Goal: Task Accomplishment & Management: Use online tool/utility

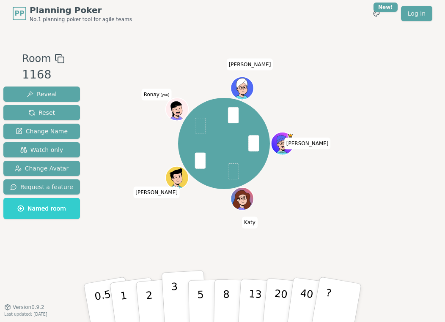
click at [178, 297] on button "3" at bounding box center [184, 303] width 46 height 66
click at [426, 198] on div "Room 1168 Reveal Reset Change Name Watch only Change Avatar Request a feature N…" at bounding box center [222, 167] width 445 height 232
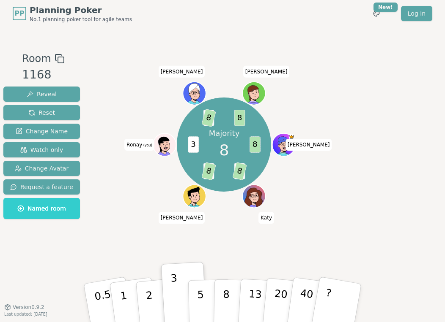
drag, startPoint x: 406, startPoint y: 196, endPoint x: 115, endPoint y: 175, distance: 291.0
click at [405, 196] on div "Room 1168 Reveal Reset Change Name Watch only Change Avatar Request a feature N…" at bounding box center [222, 167] width 445 height 232
click at [226, 296] on p "8" at bounding box center [225, 303] width 7 height 46
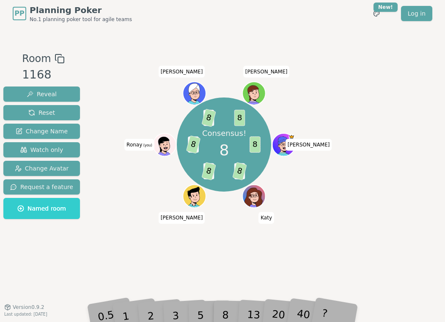
click at [415, 210] on div "Room 1168 Reveal Reset Change Name Watch only Change Avatar Request a feature N…" at bounding box center [222, 167] width 445 height 232
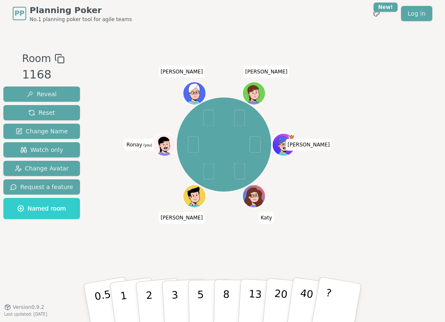
click at [397, 112] on div "Room 1168 Reveal Reset Change Name Watch only Change Avatar Request a feature N…" at bounding box center [222, 167] width 445 height 232
drag, startPoint x: 406, startPoint y: 196, endPoint x: 366, endPoint y: 166, distance: 49.3
click at [406, 196] on div "Room 1168 Reveal Reset Change Name Watch only Change Avatar Request a feature N…" at bounding box center [222, 167] width 445 height 232
drag, startPoint x: 422, startPoint y: 172, endPoint x: 236, endPoint y: 174, distance: 185.9
click at [421, 172] on div "Room 1168 Reveal Reset Change Name Watch only Change Avatar Request a feature N…" at bounding box center [222, 167] width 445 height 232
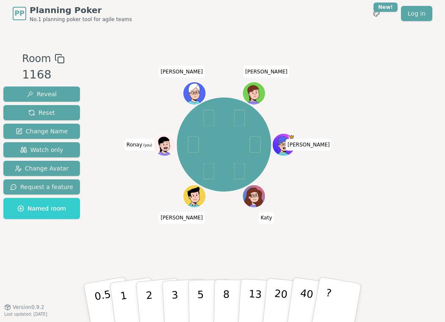
click at [413, 117] on div "Room 1168 Reveal Reset Change Name Watch only Change Avatar Request a feature N…" at bounding box center [222, 167] width 445 height 232
click at [201, 301] on p "5" at bounding box center [200, 304] width 7 height 46
click at [401, 146] on div "Room 1168 Reveal Reset Change Name Watch only Change Avatar Request a feature N…" at bounding box center [222, 167] width 445 height 232
drag, startPoint x: 127, startPoint y: 302, endPoint x: 127, endPoint y: 297, distance: 4.7
click at [127, 302] on button "1" at bounding box center [133, 303] width 50 height 68
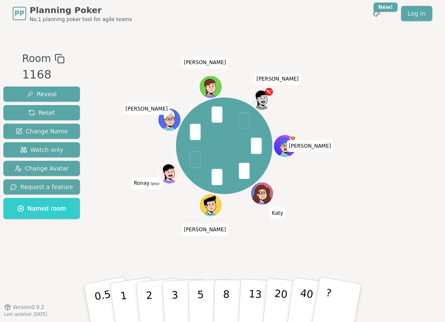
drag, startPoint x: 416, startPoint y: 166, endPoint x: 398, endPoint y: 173, distance: 18.4
click at [416, 166] on div "Room 1168 Reveal Reset Change Name Watch only Change Avatar Request a feature N…" at bounding box center [222, 167] width 445 height 232
click at [205, 299] on button "5" at bounding box center [210, 303] width 44 height 64
click at [432, 144] on div "Room 1168 Reveal Reset Change Name Watch only Change Avatar Request a feature N…" at bounding box center [222, 167] width 445 height 232
click at [423, 154] on div "Room 1168 Reveal Reset Change Name Watch only Change Avatar Request a feature N…" at bounding box center [222, 167] width 445 height 232
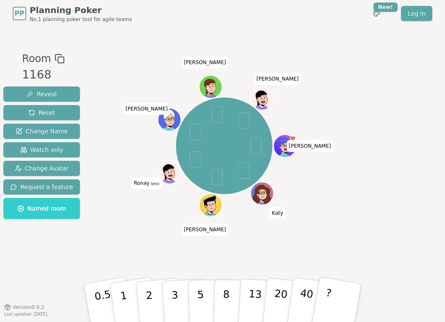
click at [427, 185] on div "Room 1168 Reveal Reset Change Name Watch only Change Avatar Request a feature N…" at bounding box center [222, 167] width 445 height 232
click at [112, 235] on div "[PERSON_NAME] [PERSON_NAME] (you) [PERSON_NAME] [PERSON_NAME]" at bounding box center [224, 167] width 240 height 232
click at [401, 179] on div "Room 1168 Reveal Reset Change Name Watch only Change Avatar Request a feature N…" at bounding box center [222, 167] width 445 height 232
click at [431, 183] on div "Room 1168 Reveal Reset Change Name Watch only Change Avatar Request a feature N…" at bounding box center [222, 167] width 445 height 232
drag, startPoint x: 415, startPoint y: 170, endPoint x: 386, endPoint y: 178, distance: 29.9
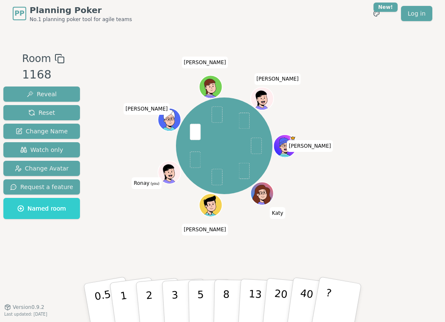
click at [415, 170] on div "Room 1168 Reveal Reset Change Name Watch only Change Avatar Request a feature N…" at bounding box center [222, 167] width 445 height 232
click at [424, 159] on div "Room 1168 Reveal Reset Change Name Watch only Change Avatar Request a feature N…" at bounding box center [222, 167] width 445 height 232
click at [399, 189] on div "Room 1168 Reveal Reset Change Name Watch only Change Avatar Request a feature N…" at bounding box center [222, 167] width 445 height 232
click at [150, 246] on div "[PERSON_NAME] [PERSON_NAME] (you) [PERSON_NAME] [PERSON_NAME]" at bounding box center [224, 167] width 240 height 232
click at [195, 304] on button "5" at bounding box center [210, 303] width 44 height 64
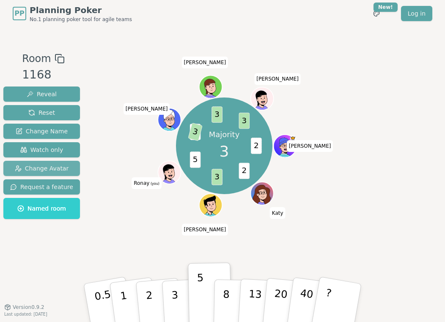
drag, startPoint x: 387, startPoint y: 172, endPoint x: 14, endPoint y: 164, distance: 372.8
click at [382, 172] on div "Room 1168 Reveal Reset Change Name Watch only Change Avatar Request a feature N…" at bounding box center [222, 167] width 445 height 232
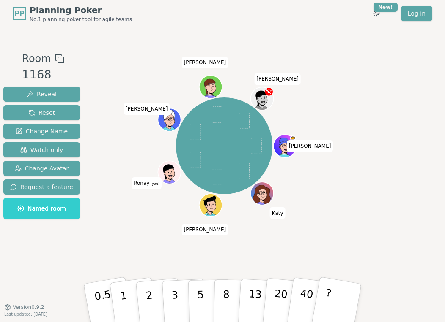
click at [412, 196] on div "Room 1168 Reveal Reset Change Name Watch only Change Avatar Request a feature N…" at bounding box center [222, 167] width 445 height 232
click at [434, 147] on div "Room 1168 Reveal Reset Change Name Watch only Change Avatar Request a feature N…" at bounding box center [222, 167] width 445 height 232
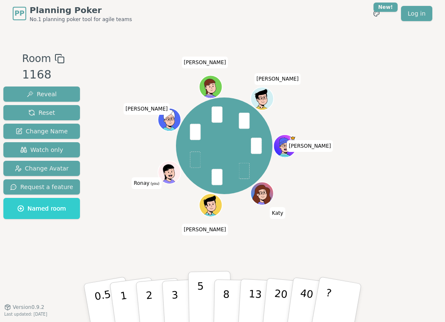
click at [196, 310] on button "5" at bounding box center [210, 303] width 44 height 64
click at [420, 183] on div "Room 1168 Reveal Reset Change Name Watch only Change Avatar Request a feature N…" at bounding box center [222, 167] width 445 height 232
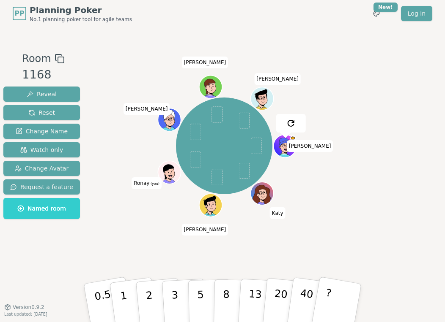
click at [420, 140] on div "Room 1168 Reveal Reset Change Name Watch only Change Avatar Request a feature N…" at bounding box center [222, 167] width 445 height 232
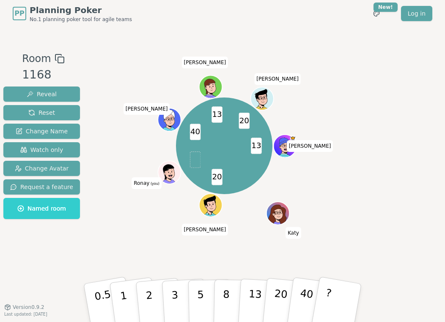
click at [418, 222] on div "Room 1168 Reveal Reset Change Name Watch only Change Avatar Request a feature N…" at bounding box center [222, 167] width 445 height 232
click at [270, 303] on button "20" at bounding box center [286, 303] width 48 height 67
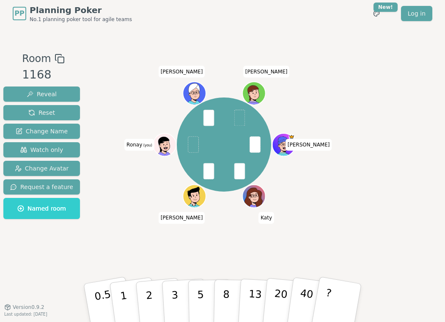
click at [439, 252] on div "Room 1168 Reveal Reset Change Name Watch only Change Avatar Request a feature N…" at bounding box center [222, 167] width 445 height 232
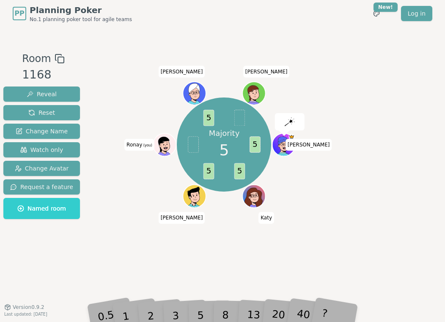
click at [106, 252] on div "Majority 5 5 5 5 5 [PERSON_NAME] [PERSON_NAME] (you) [PERSON_NAME] T [PERSON_NA…" at bounding box center [224, 167] width 240 height 232
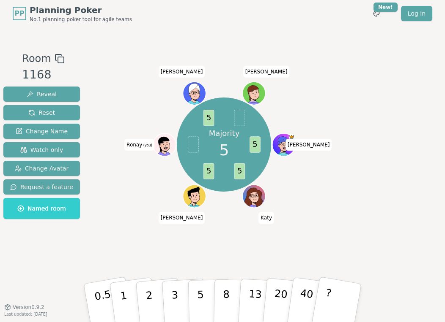
click at [201, 312] on p "5" at bounding box center [200, 312] width 7 height 46
click at [422, 237] on div "Room 1168 Reveal Reset Change Name Watch only Change Avatar Request a feature N…" at bounding box center [222, 167] width 445 height 232
click at [387, 206] on div "Room 1168 Reveal Reset Change Name Watch only Change Avatar Request a feature N…" at bounding box center [222, 167] width 445 height 232
click at [404, 204] on div "Room 1168 Reveal Reset Change Name Watch only Change Avatar Request a feature N…" at bounding box center [222, 167] width 445 height 232
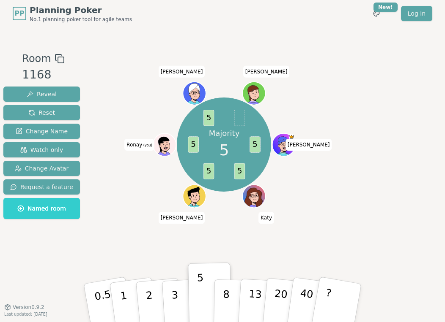
click at [414, 169] on div "Room 1168 Reveal Reset Change Name Watch only Change Avatar Request a feature N…" at bounding box center [222, 167] width 445 height 232
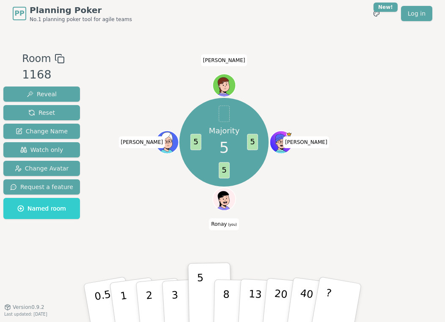
drag, startPoint x: 412, startPoint y: 151, endPoint x: 87, endPoint y: 104, distance: 328.7
click at [411, 151] on div "Room 1168 Reveal Reset Change Name Watch only Change Avatar Request a feature N…" at bounding box center [222, 167] width 445 height 232
